Goal: Task Accomplishment & Management: Use online tool/utility

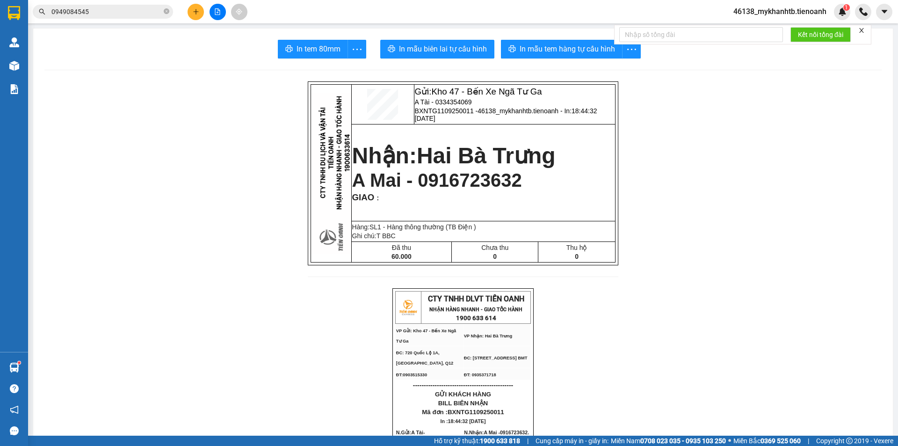
scroll to position [180, 0]
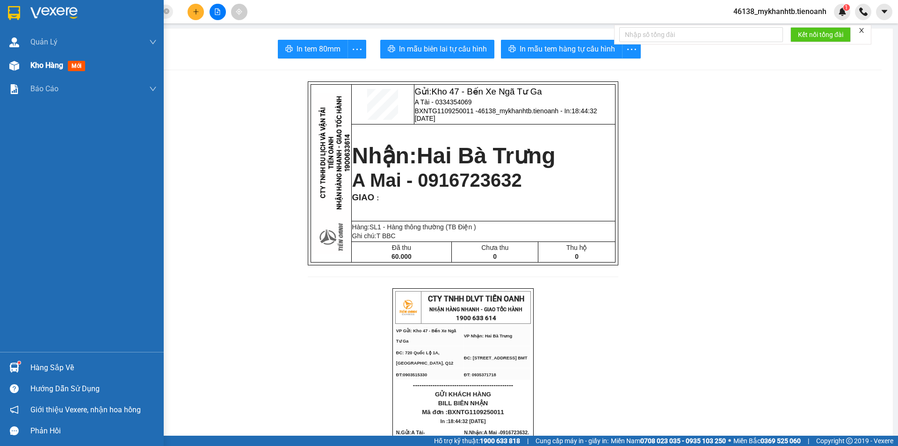
click at [24, 69] on div "Kho hàng mới" at bounding box center [82, 65] width 164 height 23
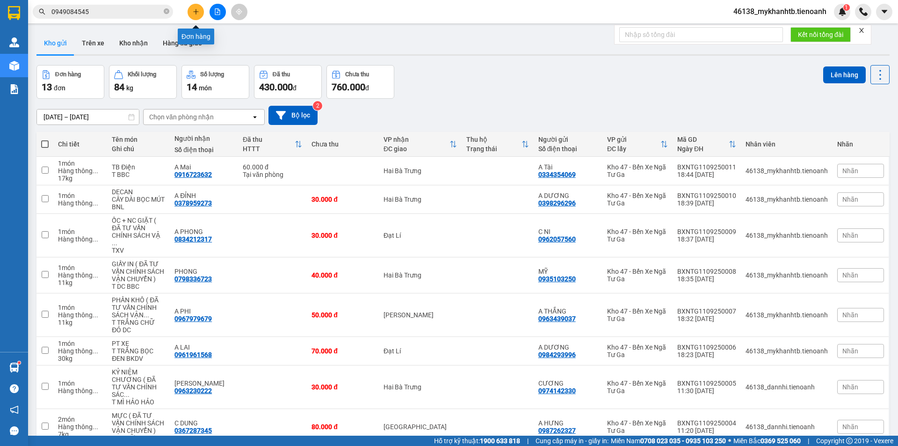
click at [200, 9] on button at bounding box center [196, 12] width 16 height 16
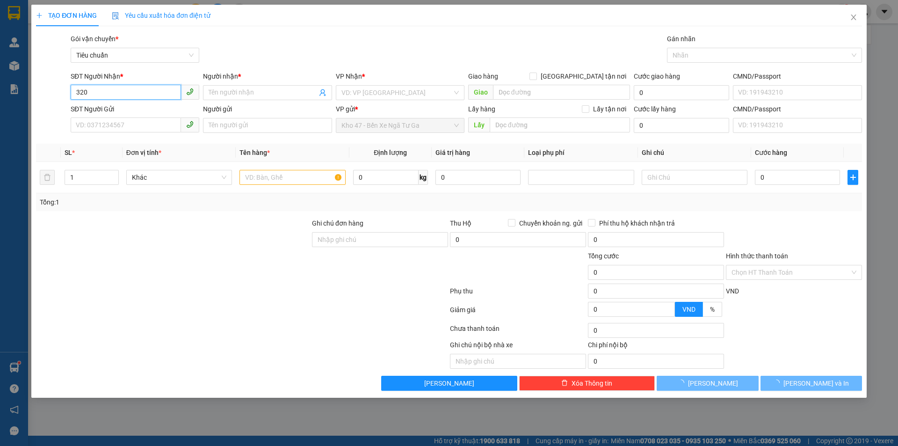
click at [76, 92] on input "320" at bounding box center [126, 92] width 110 height 15
click at [121, 94] on input "0320" at bounding box center [126, 92] width 110 height 15
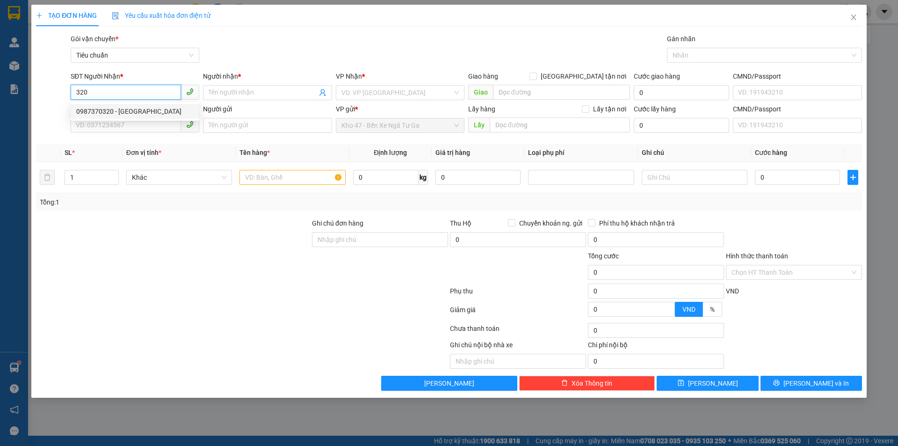
click at [107, 106] on div "0987370320 - [GEOGRAPHIC_DATA]" at bounding box center [134, 111] width 117 height 10
type input "0987370320"
type input "Trung Anh"
type input "lấy trc 1 t"
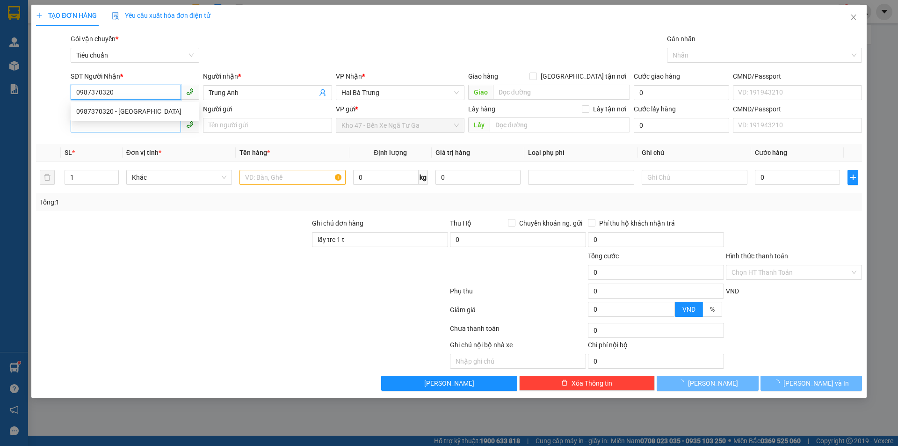
type input "220.000"
type input "0987370320"
click at [114, 128] on input "SĐT Người Gửi" at bounding box center [126, 124] width 110 height 15
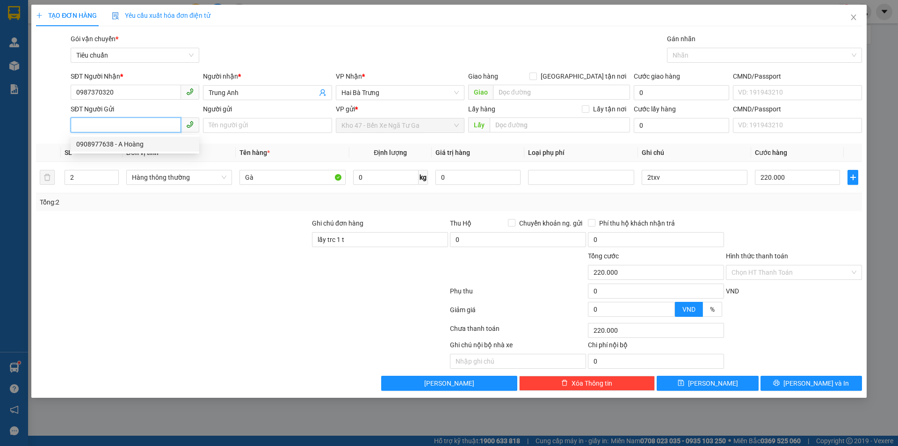
click at [132, 145] on div "0908977638 - A Hoàng" at bounding box center [134, 144] width 117 height 10
type input "0908977638"
type input "A Hoàng"
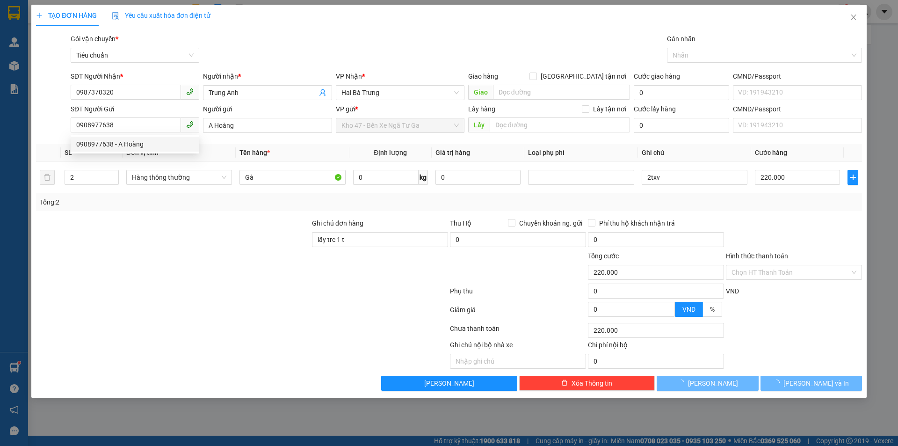
drag, startPoint x: 122, startPoint y: 250, endPoint x: 112, endPoint y: 237, distance: 16.3
click at [122, 250] on div at bounding box center [173, 234] width 276 height 33
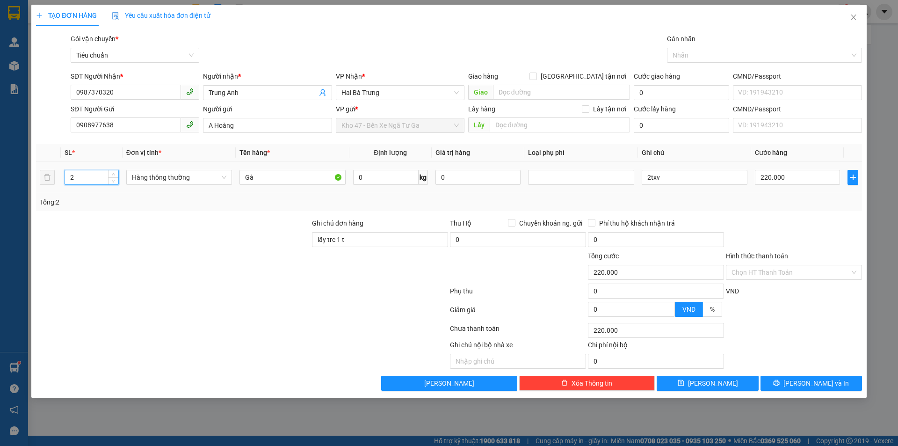
drag, startPoint x: 81, startPoint y: 180, endPoint x: 60, endPoint y: 178, distance: 21.6
click at [60, 178] on tr "2 Hàng thông thường Gà 0 kg 0 2txv 220.000" at bounding box center [449, 177] width 826 height 31
type input "1"
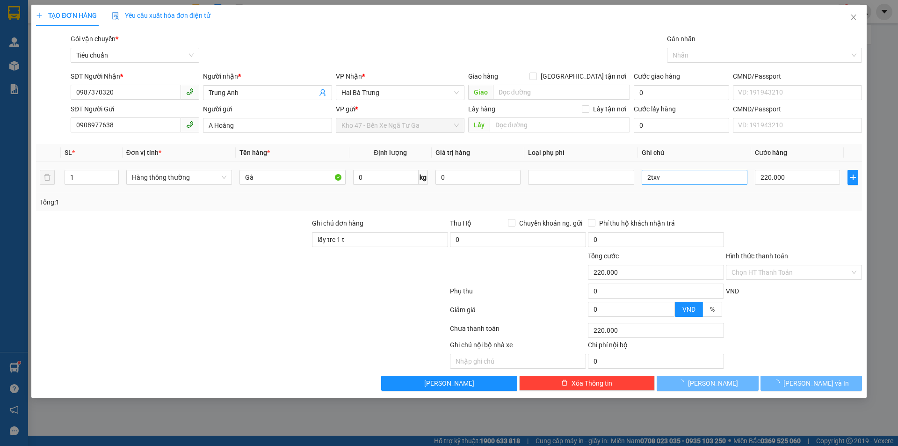
drag, startPoint x: 109, startPoint y: 219, endPoint x: 698, endPoint y: 184, distance: 589.6
click at [114, 219] on div at bounding box center [173, 234] width 276 height 33
type input "0"
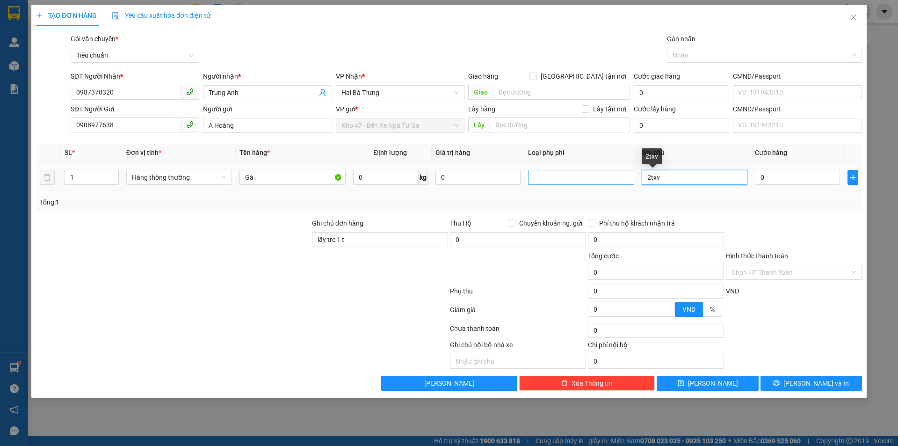
drag, startPoint x: 649, startPoint y: 178, endPoint x: 623, endPoint y: 177, distance: 26.2
click at [623, 177] on tr "1 Hàng thông thường Gà 0 kg 0 2txv 0" at bounding box center [449, 177] width 826 height 31
type input "txv"
click at [820, 180] on input "0" at bounding box center [797, 177] width 85 height 15
type input "1"
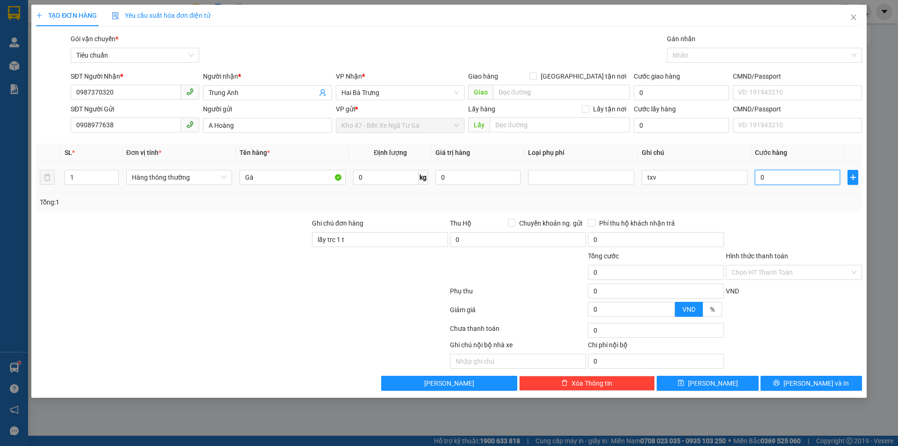
type input "1"
type input "11"
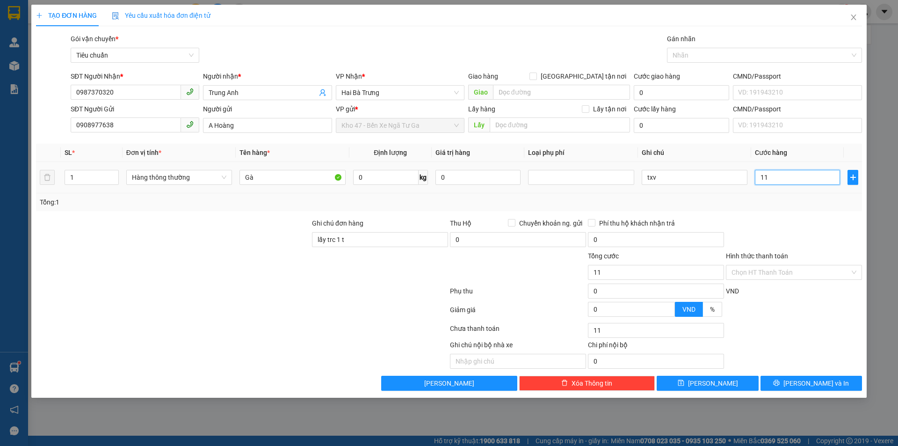
type input "110"
type input "110.000"
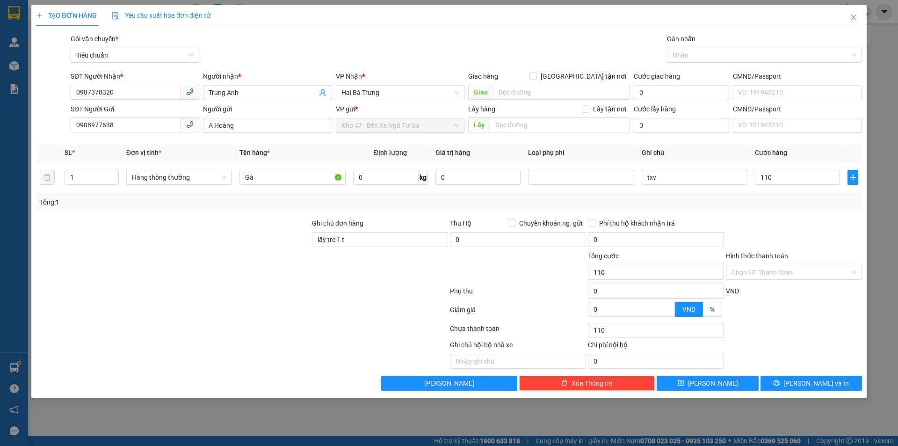
type input "110.000"
drag, startPoint x: 831, startPoint y: 210, endPoint x: 830, endPoint y: 235, distance: 25.3
click at [832, 216] on div "Transit Pickup Surcharge Ids Transit Deliver Surcharge Ids Transit Deliver Surc…" at bounding box center [449, 212] width 826 height 357
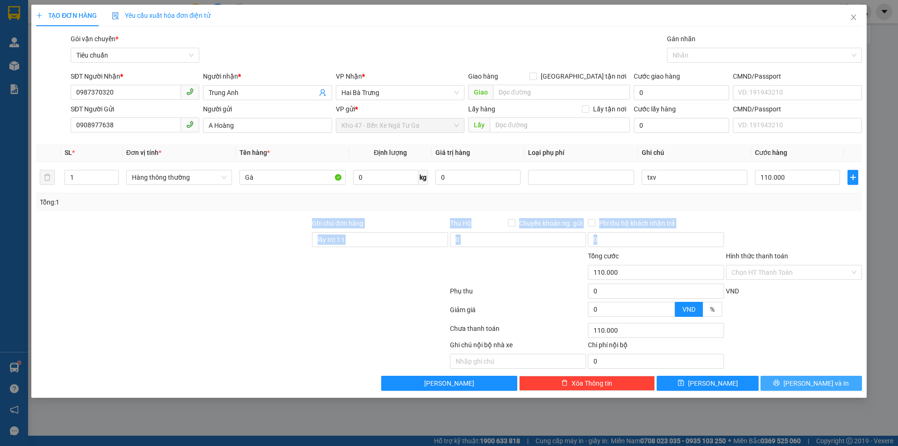
click at [825, 390] on button "[PERSON_NAME] và In" at bounding box center [812, 383] width 102 height 15
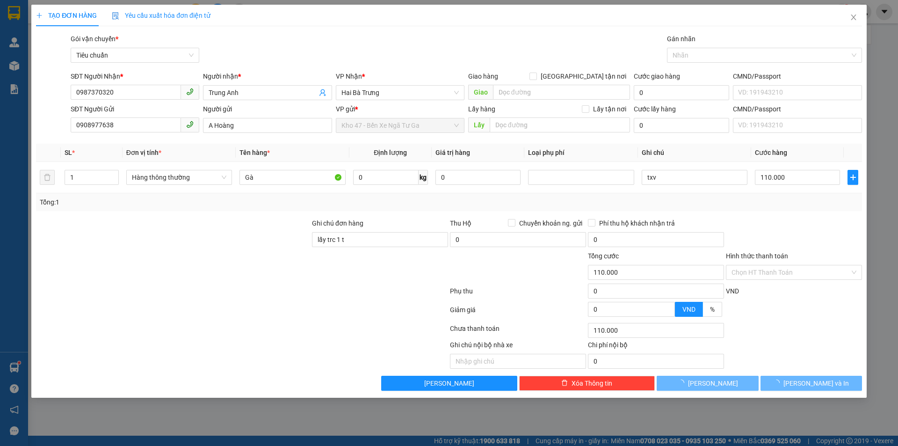
click at [829, 372] on div "Transit Pickup Surcharge Ids Transit Deliver Surcharge Ids Transit Deliver Surc…" at bounding box center [449, 212] width 826 height 357
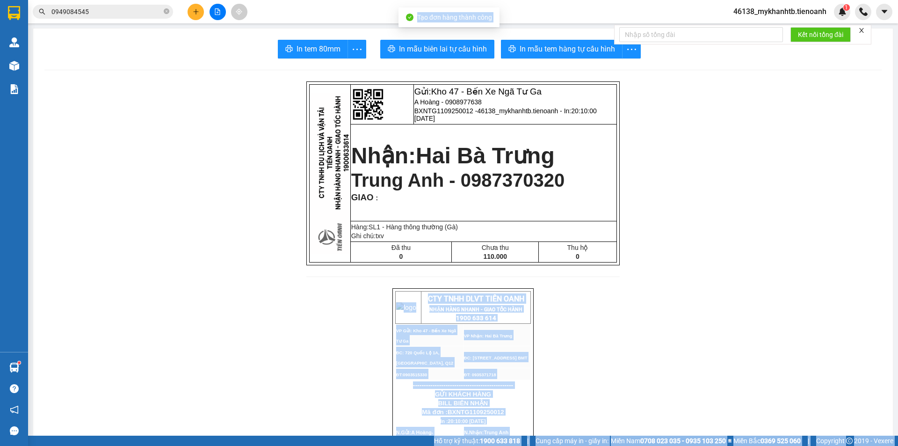
drag, startPoint x: 829, startPoint y: 372, endPoint x: 814, endPoint y: 373, distance: 14.5
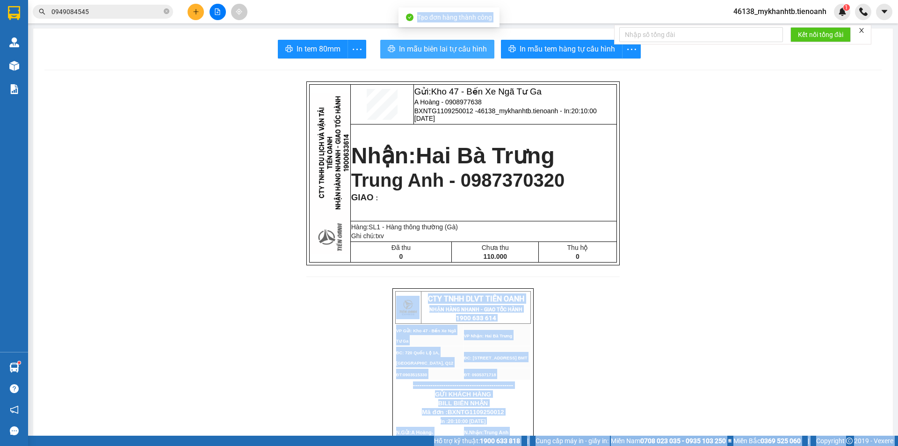
click at [419, 49] on span "In mẫu biên lai tự cấu hình" at bounding box center [443, 49] width 88 height 12
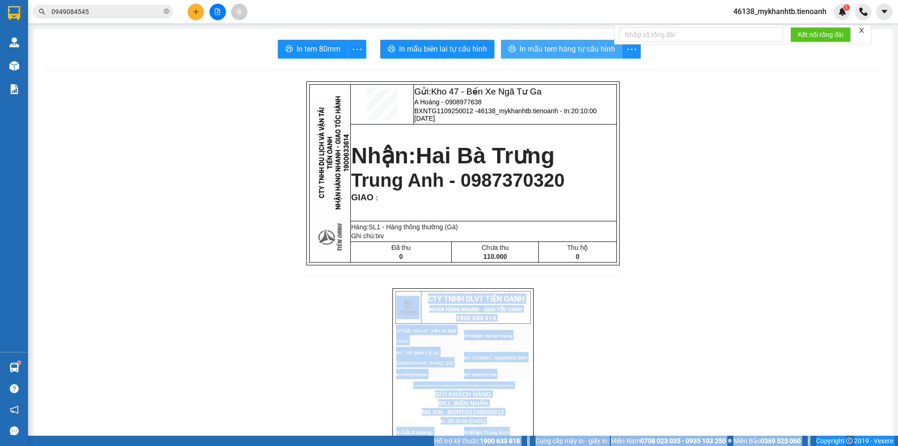
click at [579, 54] on span "In mẫu tem hàng tự cấu hình" at bounding box center [567, 49] width 95 height 12
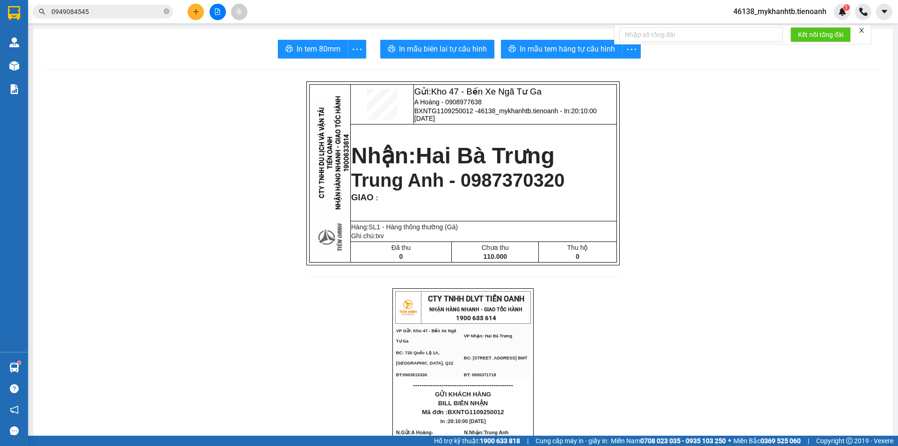
click at [146, 12] on input "0949084545" at bounding box center [106, 12] width 110 height 10
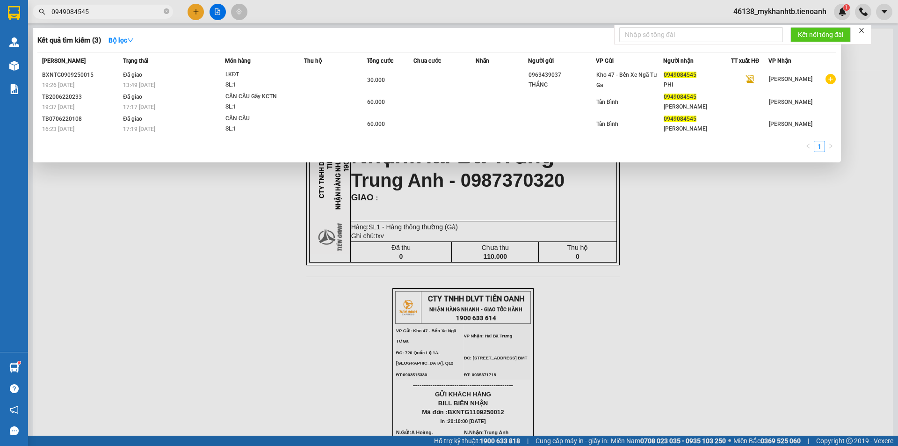
click at [146, 12] on input "0949084545" at bounding box center [106, 12] width 110 height 10
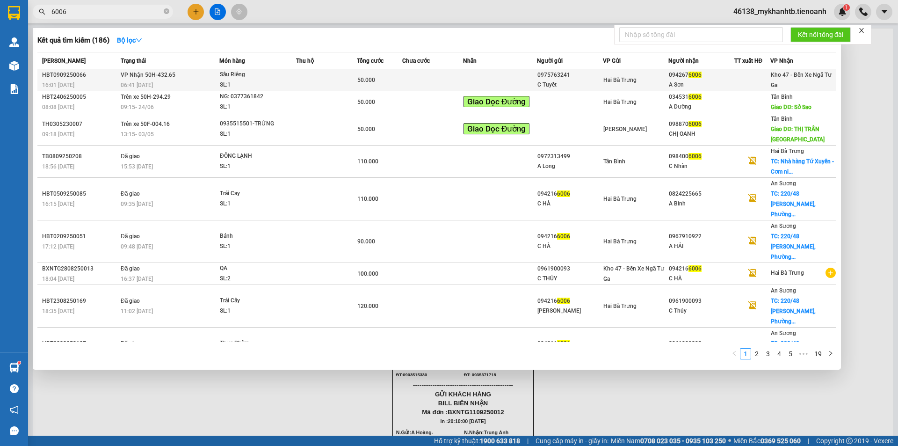
type input "6006"
click at [392, 85] on div "50.000" at bounding box center [379, 80] width 44 height 10
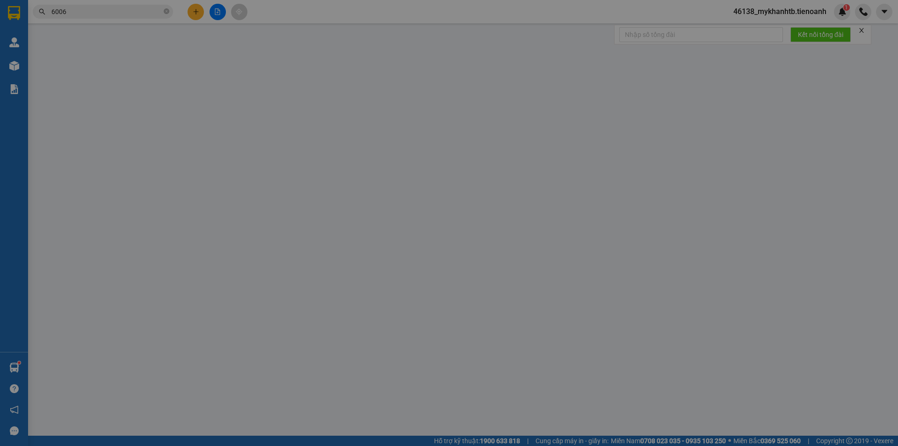
type input "0942676006"
type input "A Sơn"
type input "0975763241"
type input "C Tuyết"
type input "245274177"
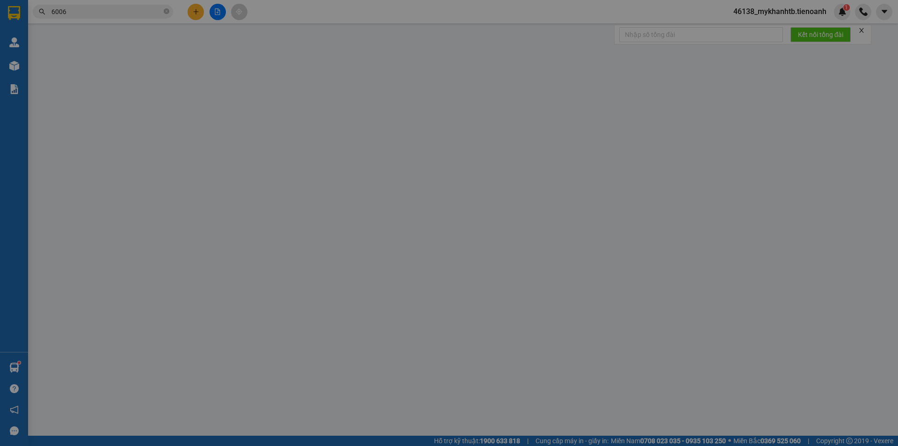
type input "50.000"
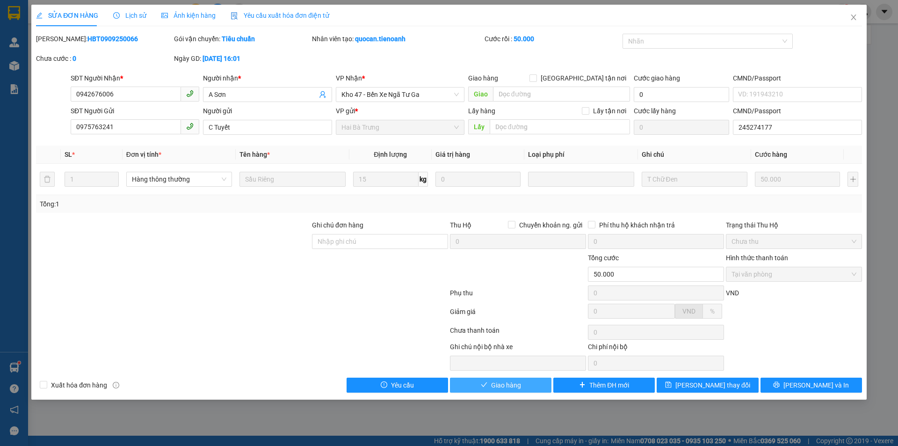
click at [478, 384] on button "Giao hàng" at bounding box center [501, 385] width 102 height 15
